Goal: Information Seeking & Learning: Learn about a topic

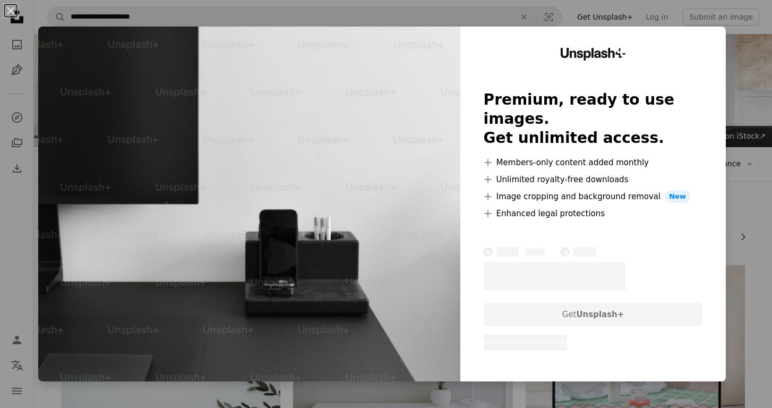
scroll to position [5676, 0]
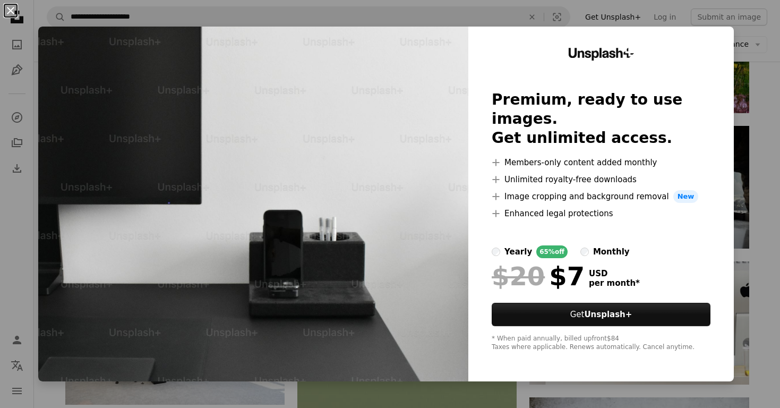
click at [11, 11] on button "An X shape" at bounding box center [10, 10] width 13 height 13
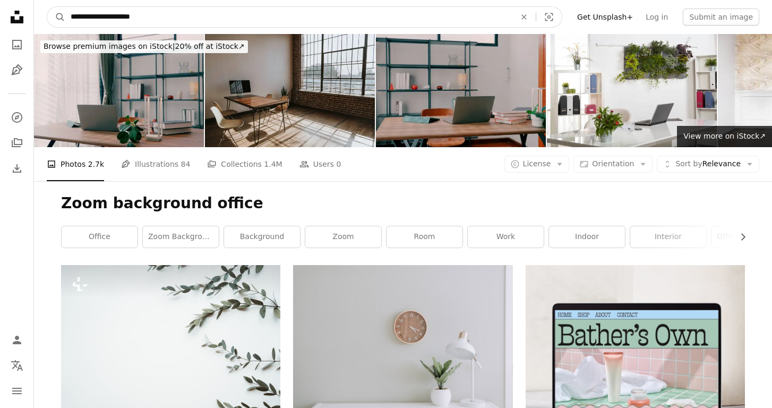
click at [155, 17] on input "**********" at bounding box center [288, 17] width 447 height 20
click at [47, 7] on button "A magnifying glass" at bounding box center [56, 17] width 18 height 20
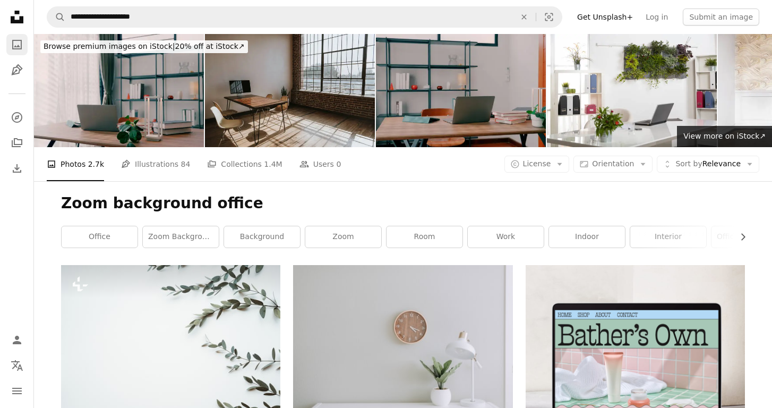
click at [19, 45] on icon "A photo" at bounding box center [17, 44] width 13 height 13
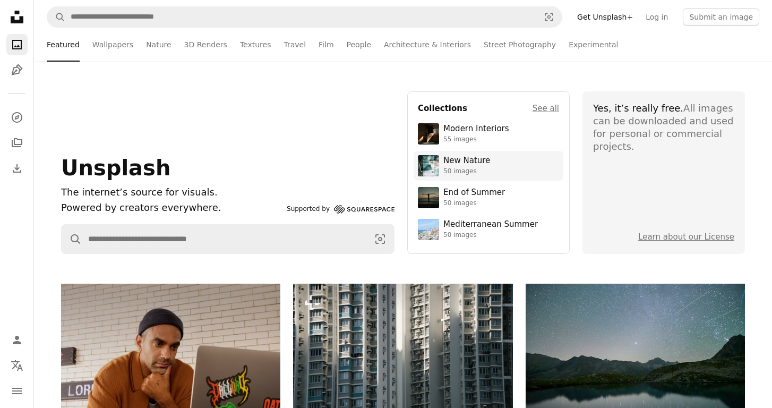
click at [471, 159] on div "New Nature" at bounding box center [466, 161] width 47 height 11
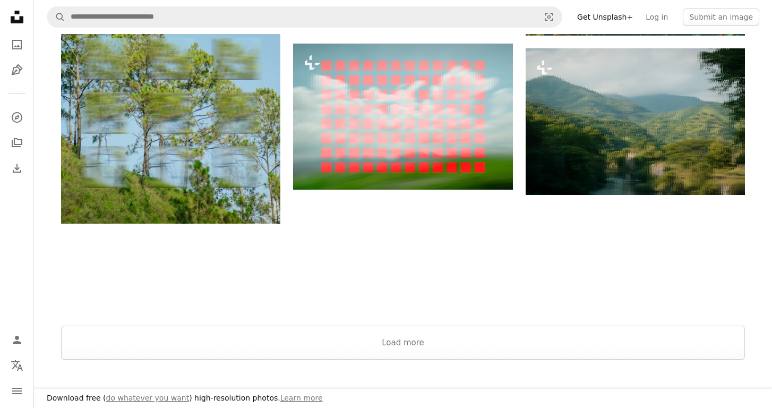
scroll to position [1082, 0]
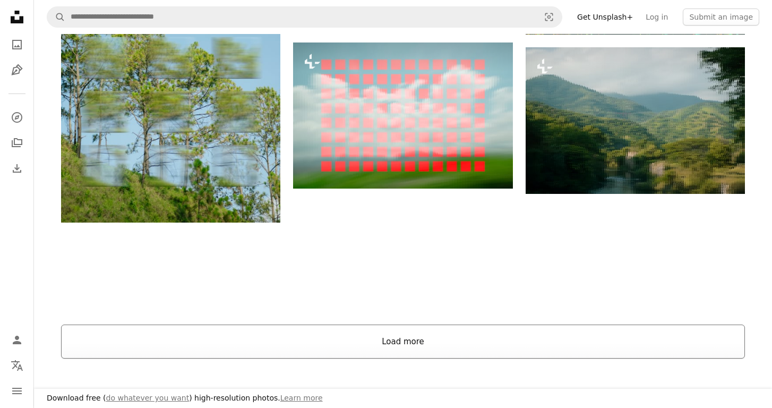
click at [396, 339] on button "Load more" at bounding box center [403, 342] width 684 height 34
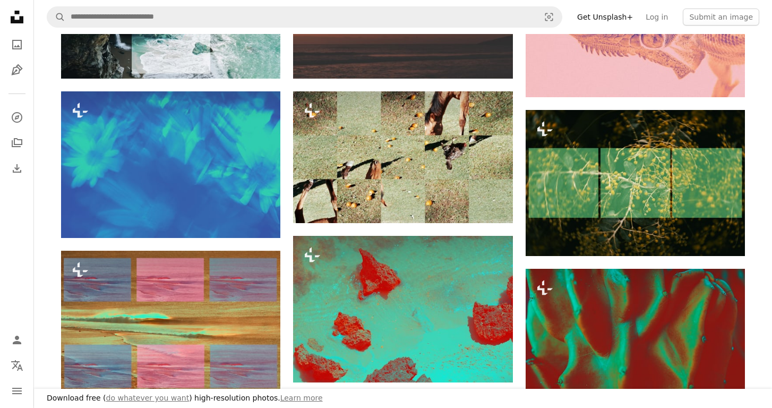
scroll to position [0, 0]
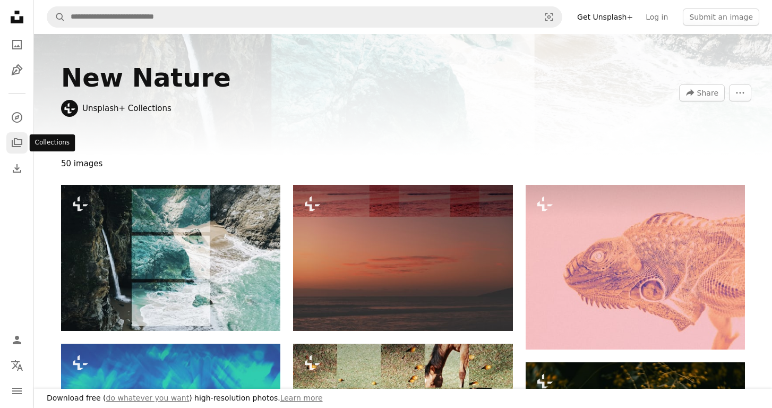
click at [17, 142] on icon "A stack of folders" at bounding box center [17, 142] width 13 height 13
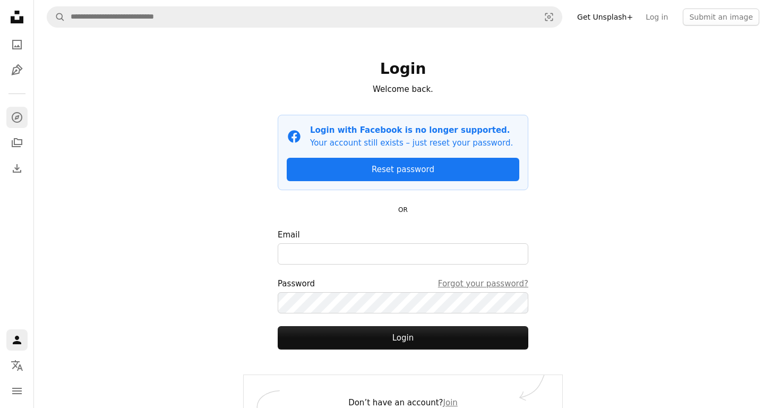
click at [17, 117] on icon "A compass" at bounding box center [17, 117] width 13 height 13
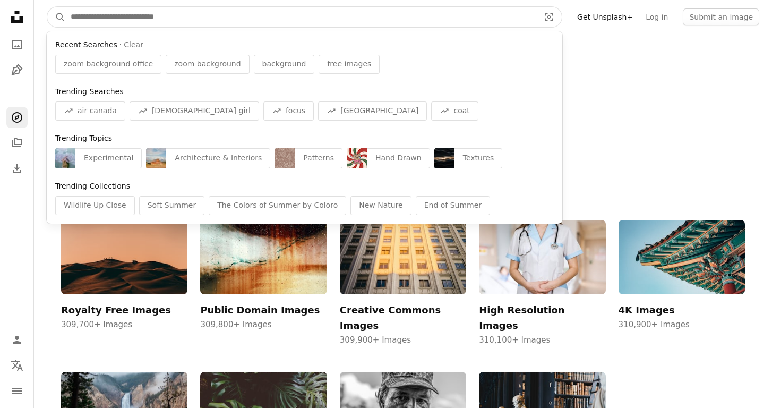
click at [116, 18] on input "Find visuals sitewide" at bounding box center [300, 17] width 471 height 20
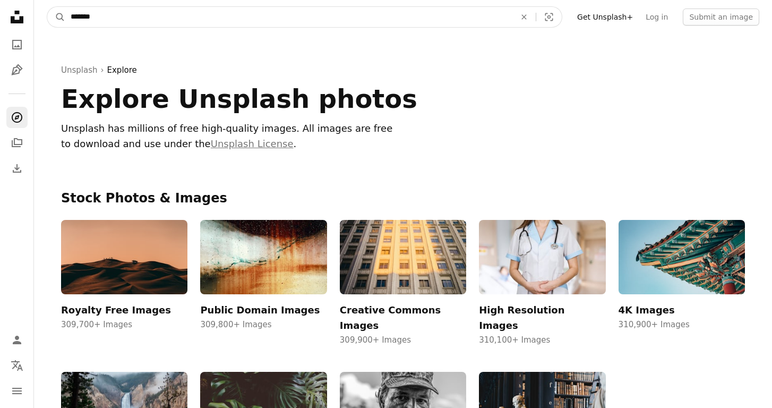
type input "******"
click button "A magnifying glass" at bounding box center [56, 17] width 18 height 20
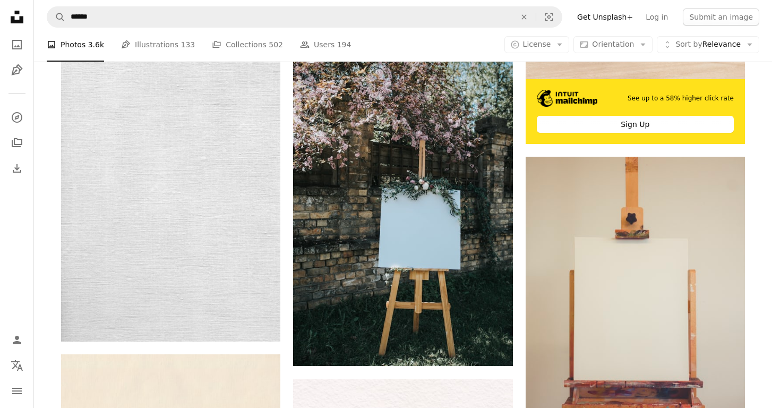
scroll to position [521, 0]
